Goal: Transaction & Acquisition: Purchase product/service

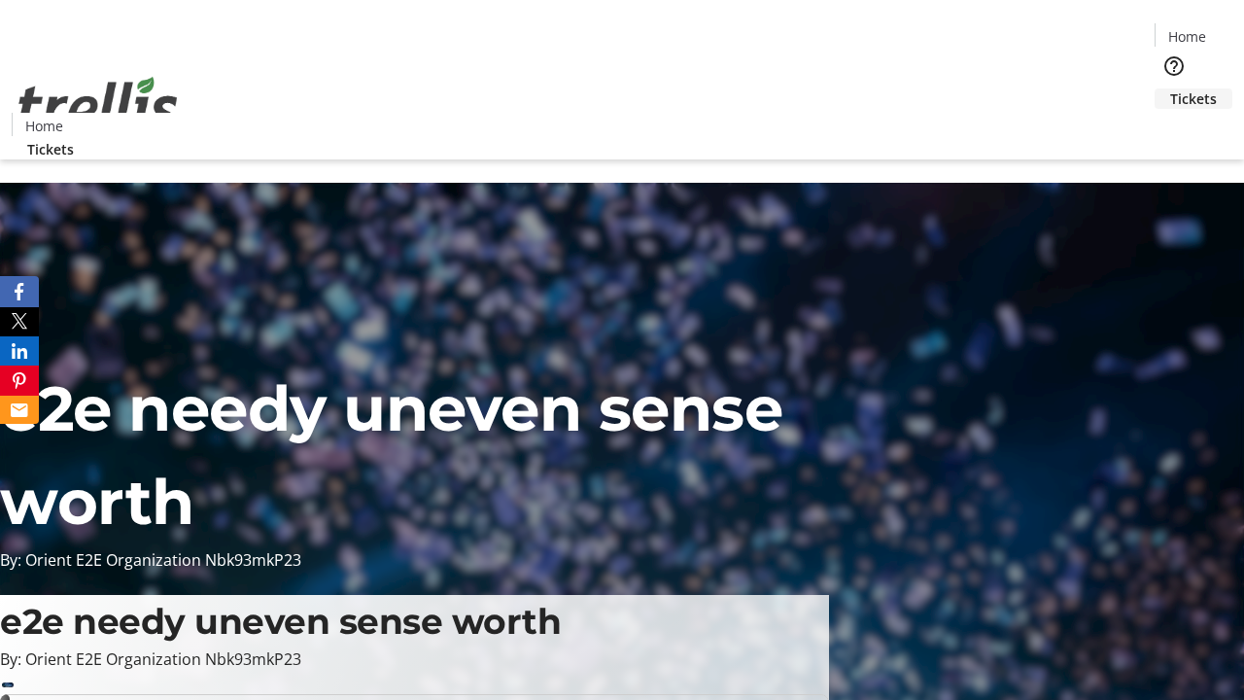
click at [1170, 88] on span "Tickets" at bounding box center [1193, 98] width 47 height 20
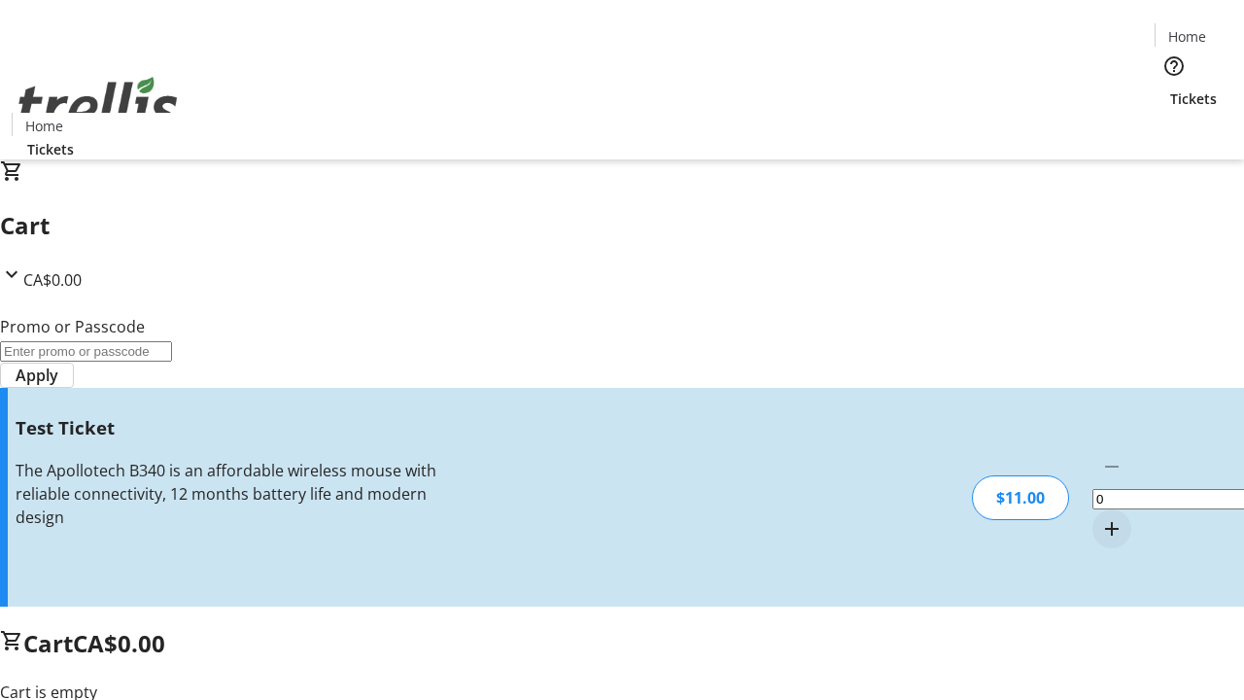
click at [1100, 517] on mat-icon "Increment by one" at bounding box center [1111, 528] width 23 height 23
type input "1"
type input "UNLOCK"
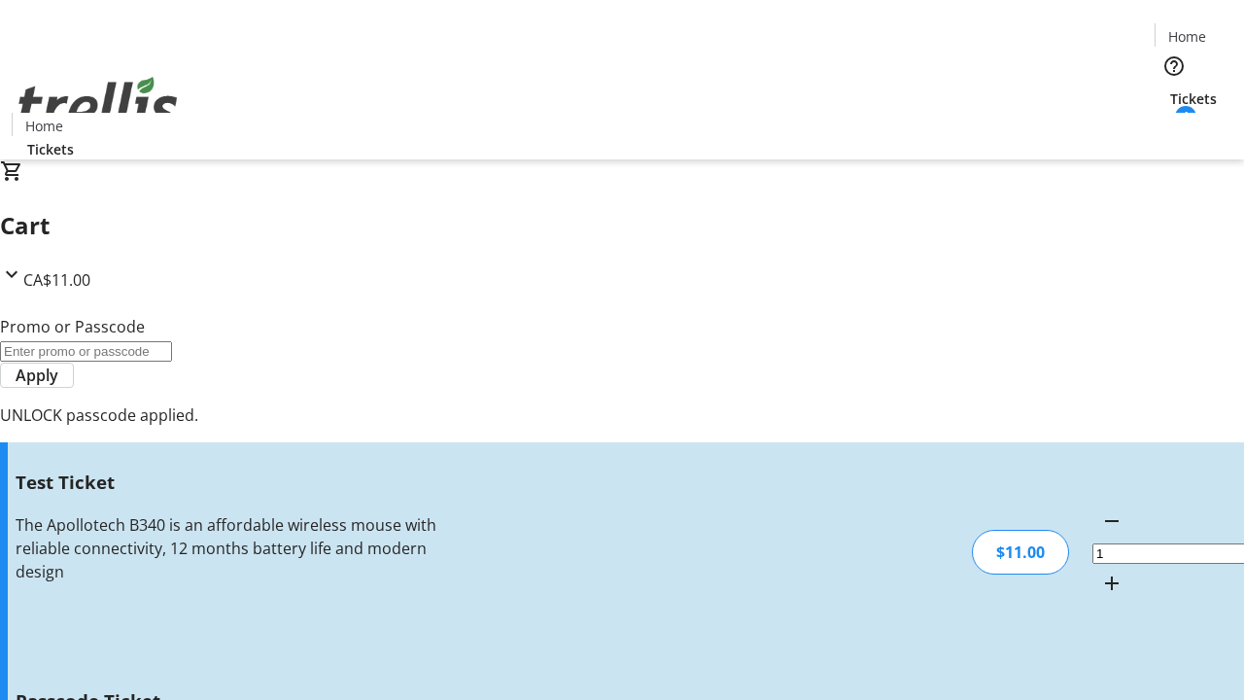
type input "5"
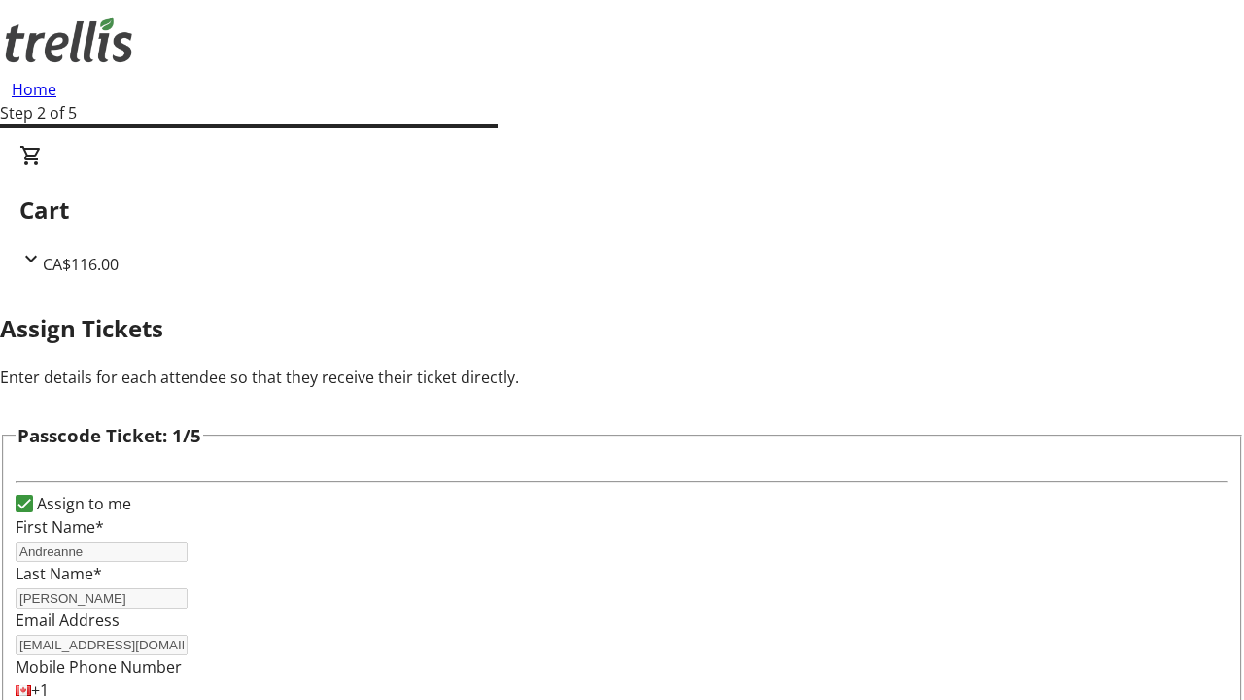
type input "[PERSON_NAME]"
type input "Hilll"
type input "[PERSON_NAME]"
type input "Kaela"
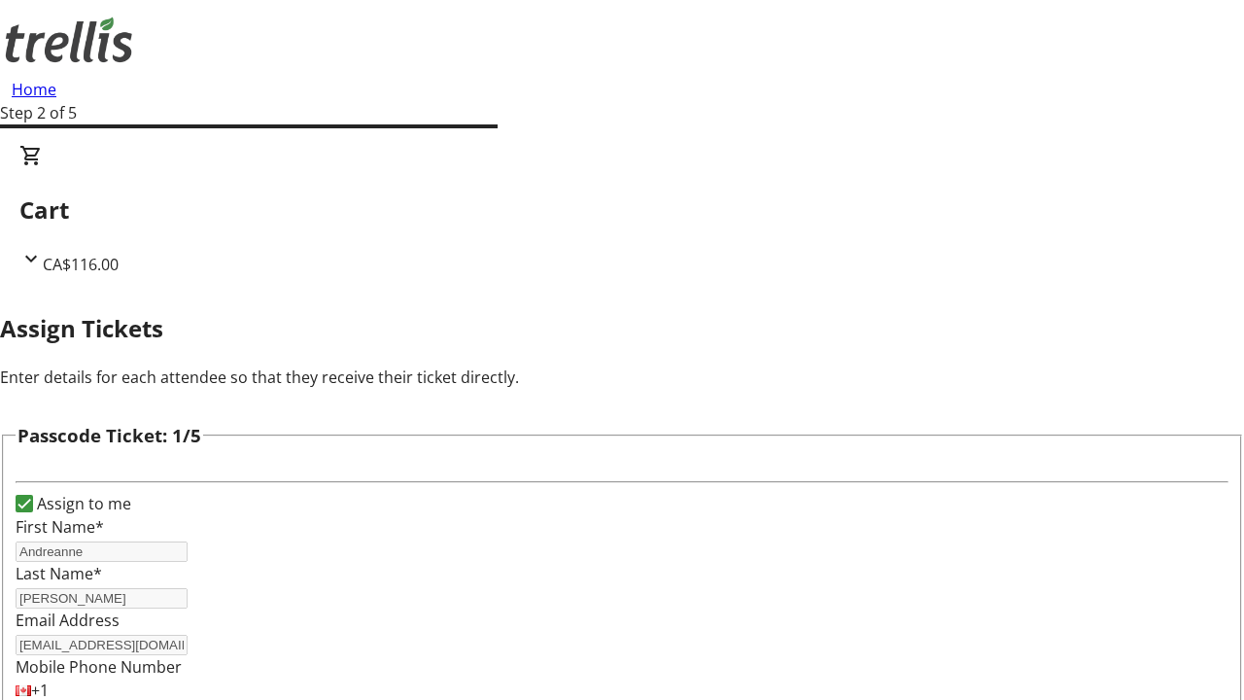
type input "[PERSON_NAME]"
checkbox input "true"
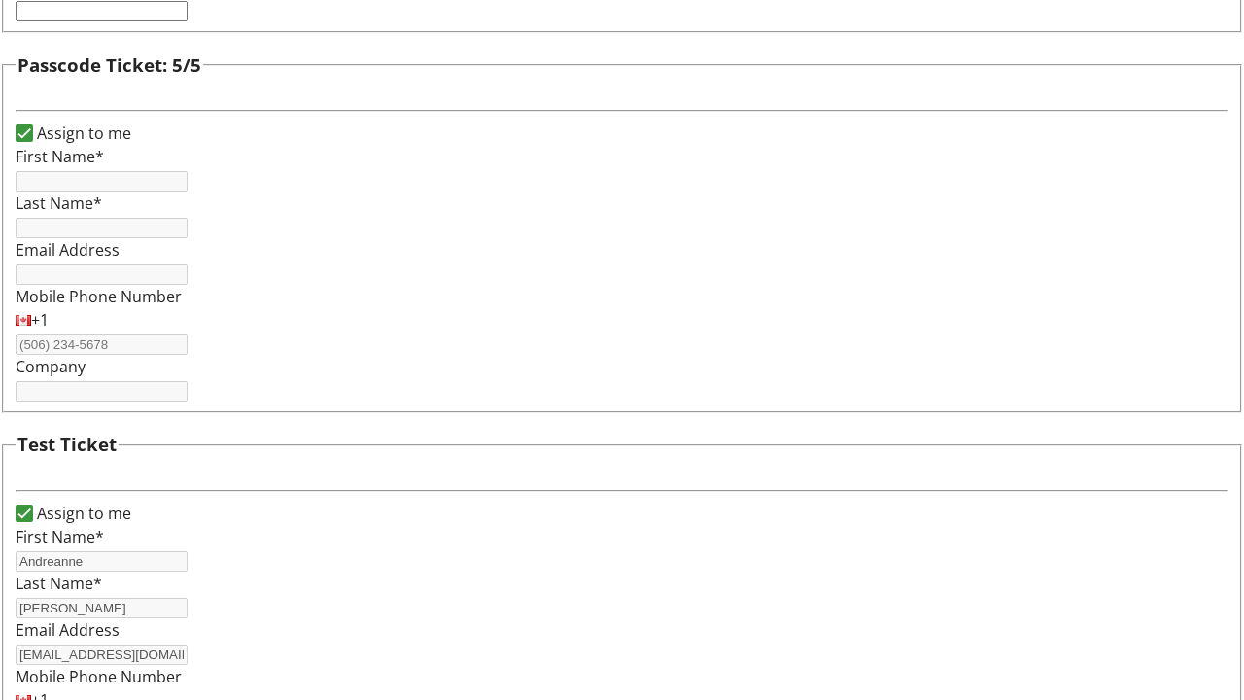
type input "Andreanne"
type input "[PERSON_NAME]"
type input "[EMAIL_ADDRESS][DOMAIN_NAME]"
